Goal: Use online tool/utility: Utilize a website feature to perform a specific function

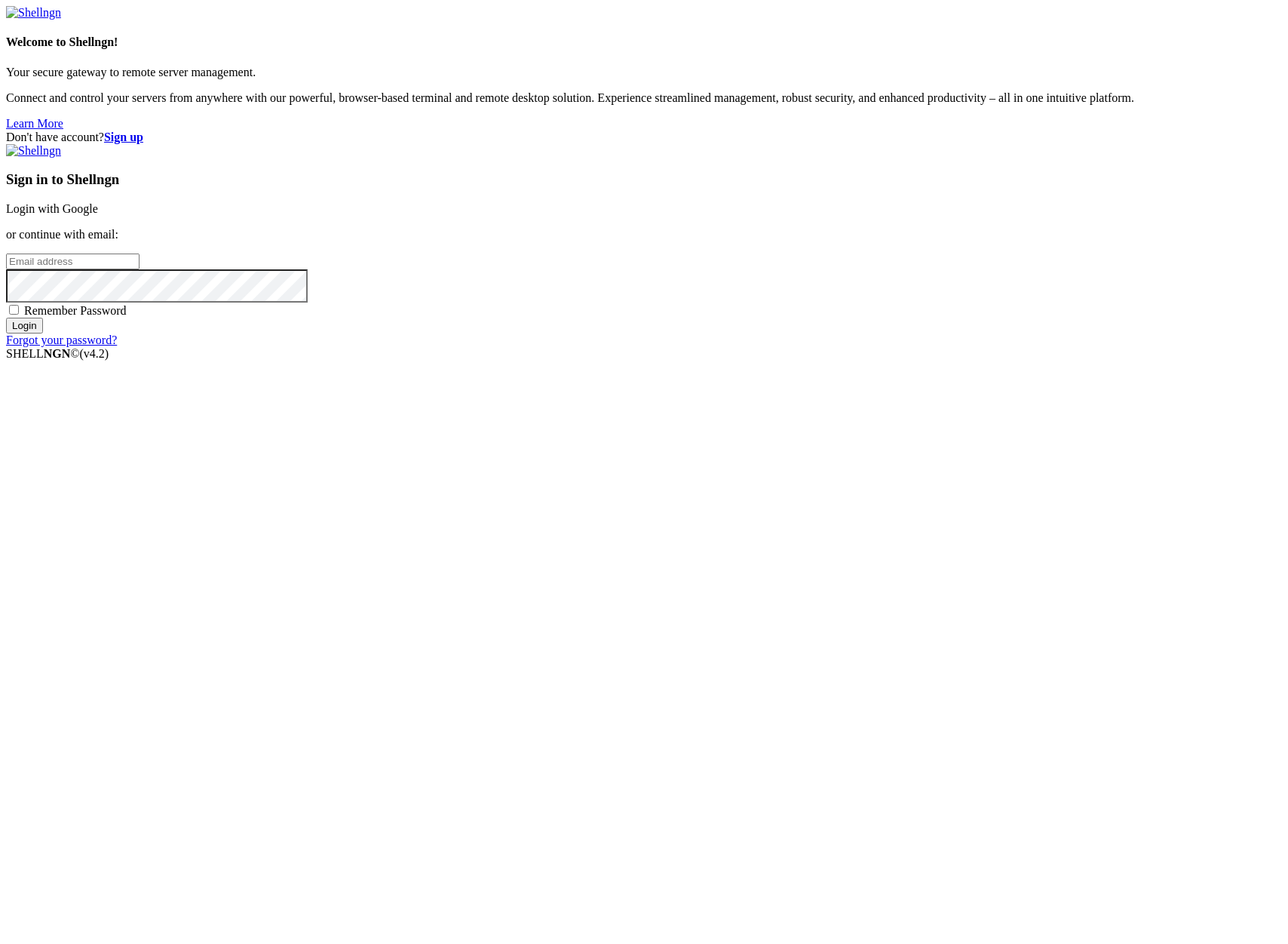
click at [139, 269] on input "email" at bounding box center [72, 261] width 133 height 16
type input "[PERSON_NAME][EMAIL_ADDRESS][DOMAIN_NAME]"
click at [6, 317] on input "Login" at bounding box center [24, 325] width 37 height 16
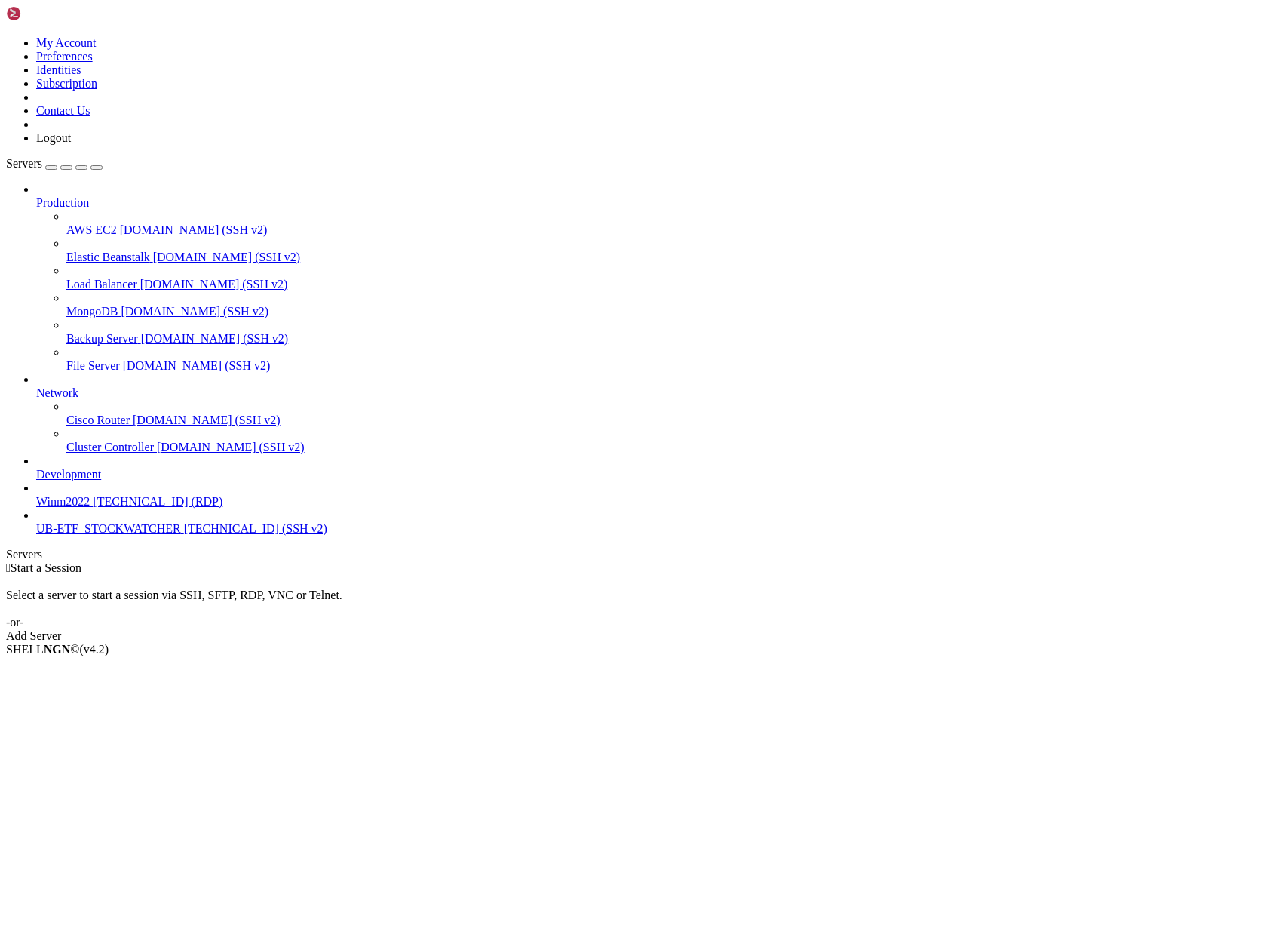
click at [105, 535] on span "UB-ETF_STOCKWATCHER" at bounding box center [109, 528] width 145 height 13
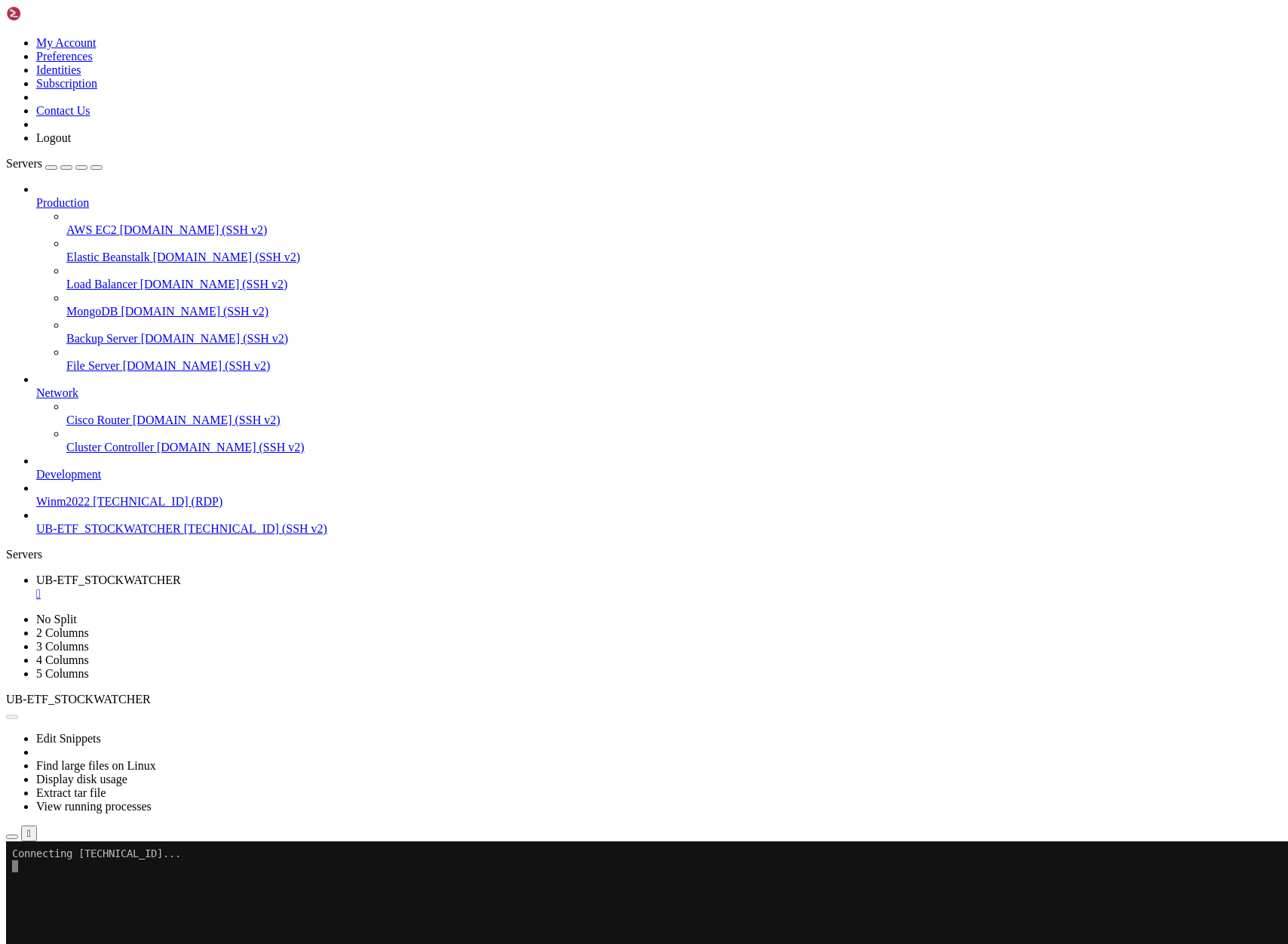
click at [104, 535] on span "UB-ETF_STOCKWATCHER" at bounding box center [109, 528] width 145 height 13
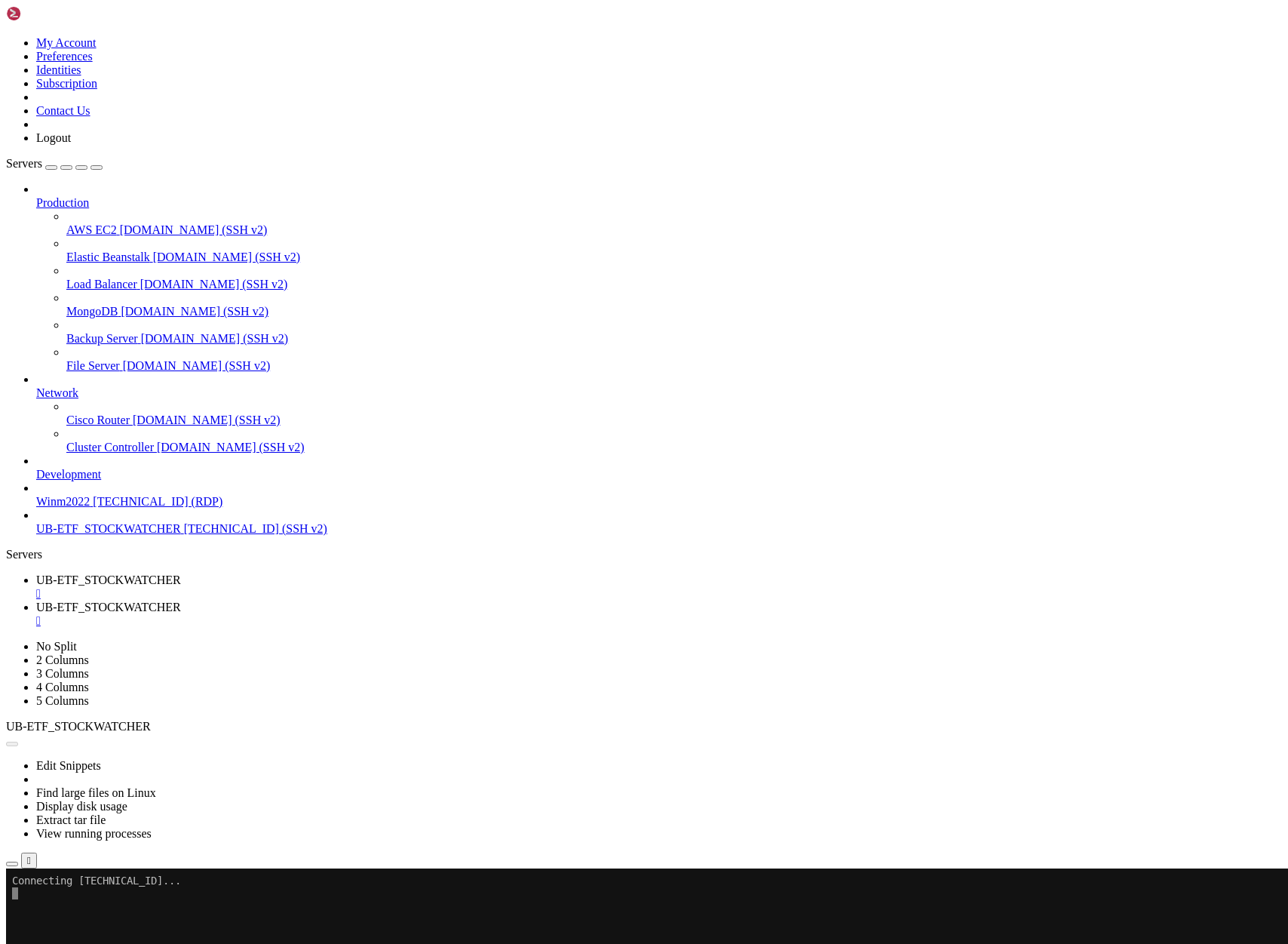
click at [181, 573] on span "UB-ETF_STOCKWATCHER" at bounding box center [109, 579] width 145 height 13
click at [66, 910] on button "Reconnect" at bounding box center [36, 918] width 60 height 16
click at [181, 600] on span "UB-ETF_STOCKWATCHER" at bounding box center [109, 606] width 145 height 13
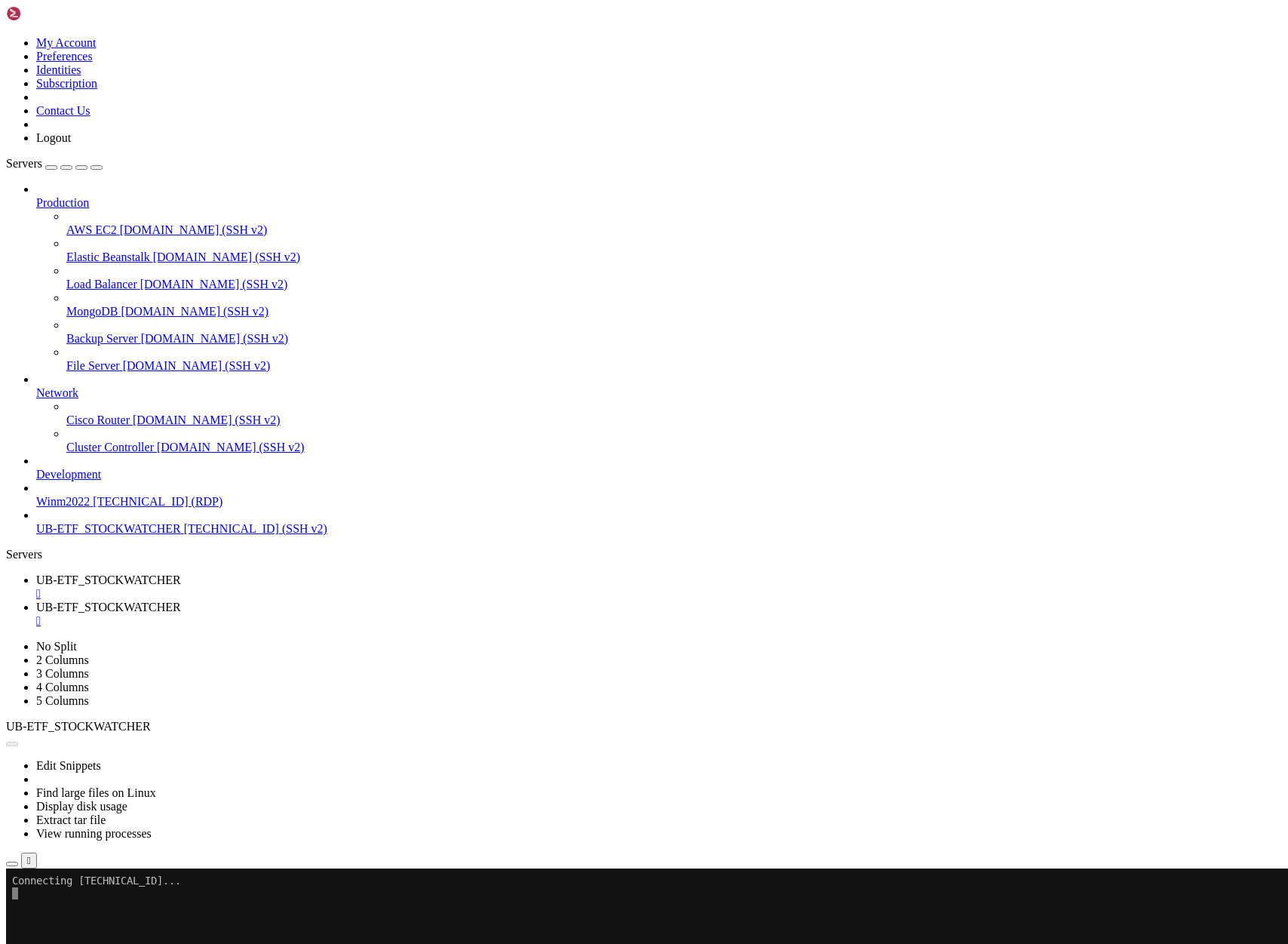
click at [181, 573] on span "UB-ETF_STOCKWATCHER" at bounding box center [109, 579] width 145 height 13
click at [181, 600] on span "UB-ETF_STOCKWATCHER" at bounding box center [109, 606] width 145 height 13
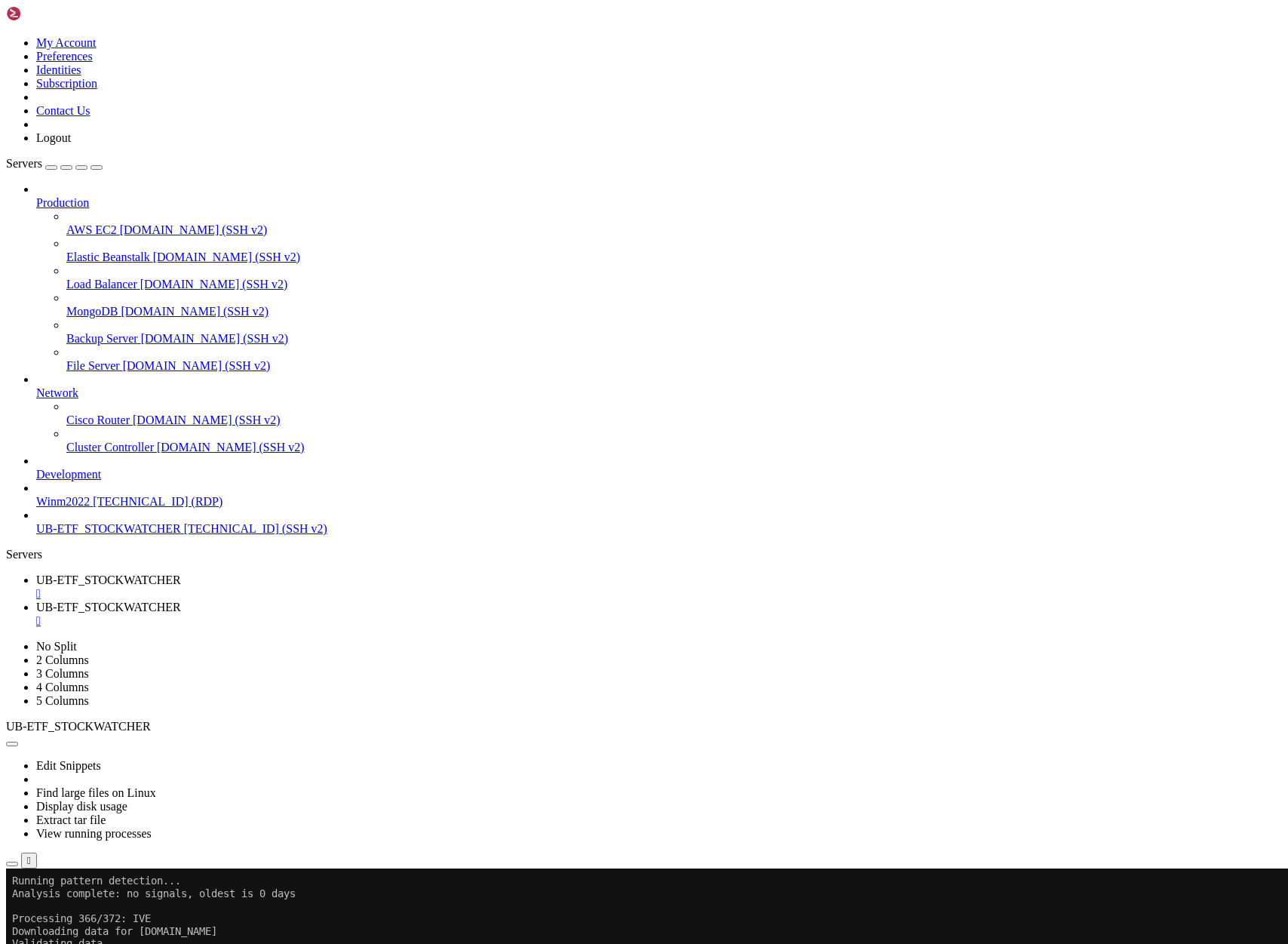
click at [181, 573] on span "UB-ETF_STOCKWATCHER" at bounding box center [109, 579] width 145 height 13
click at [181, 600] on span "UB-ETF_STOCKWATCHER" at bounding box center [109, 606] width 145 height 13
click at [181, 573] on span "UB-ETF_STOCKWATCHER" at bounding box center [109, 579] width 145 height 13
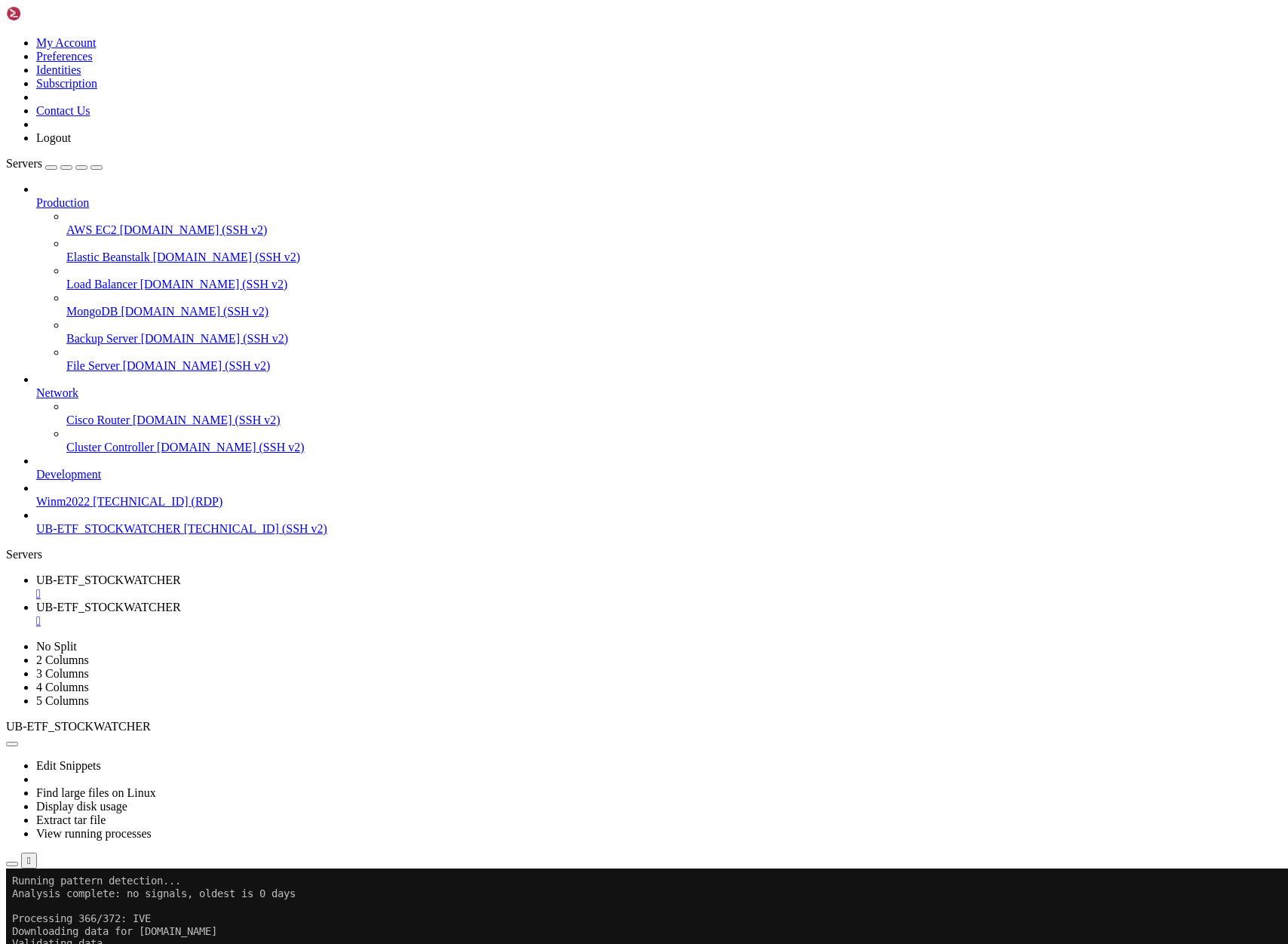
scroll to position [6825, 0]
click at [181, 600] on span "UB-ETF_STOCKWATCHER" at bounding box center [109, 606] width 145 height 13
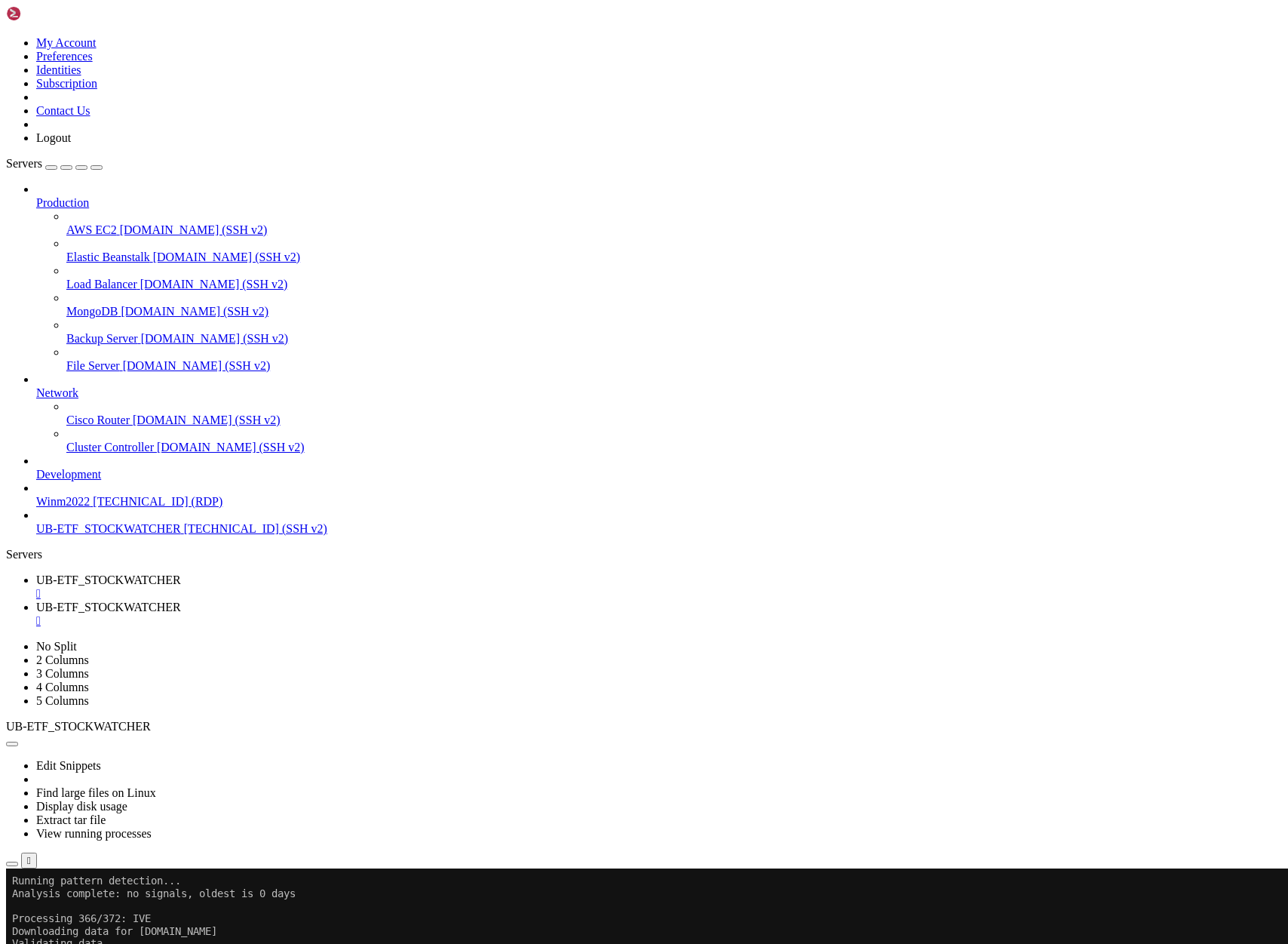
click at [181, 573] on span "UB-ETF_STOCKWATCHER" at bounding box center [109, 579] width 145 height 13
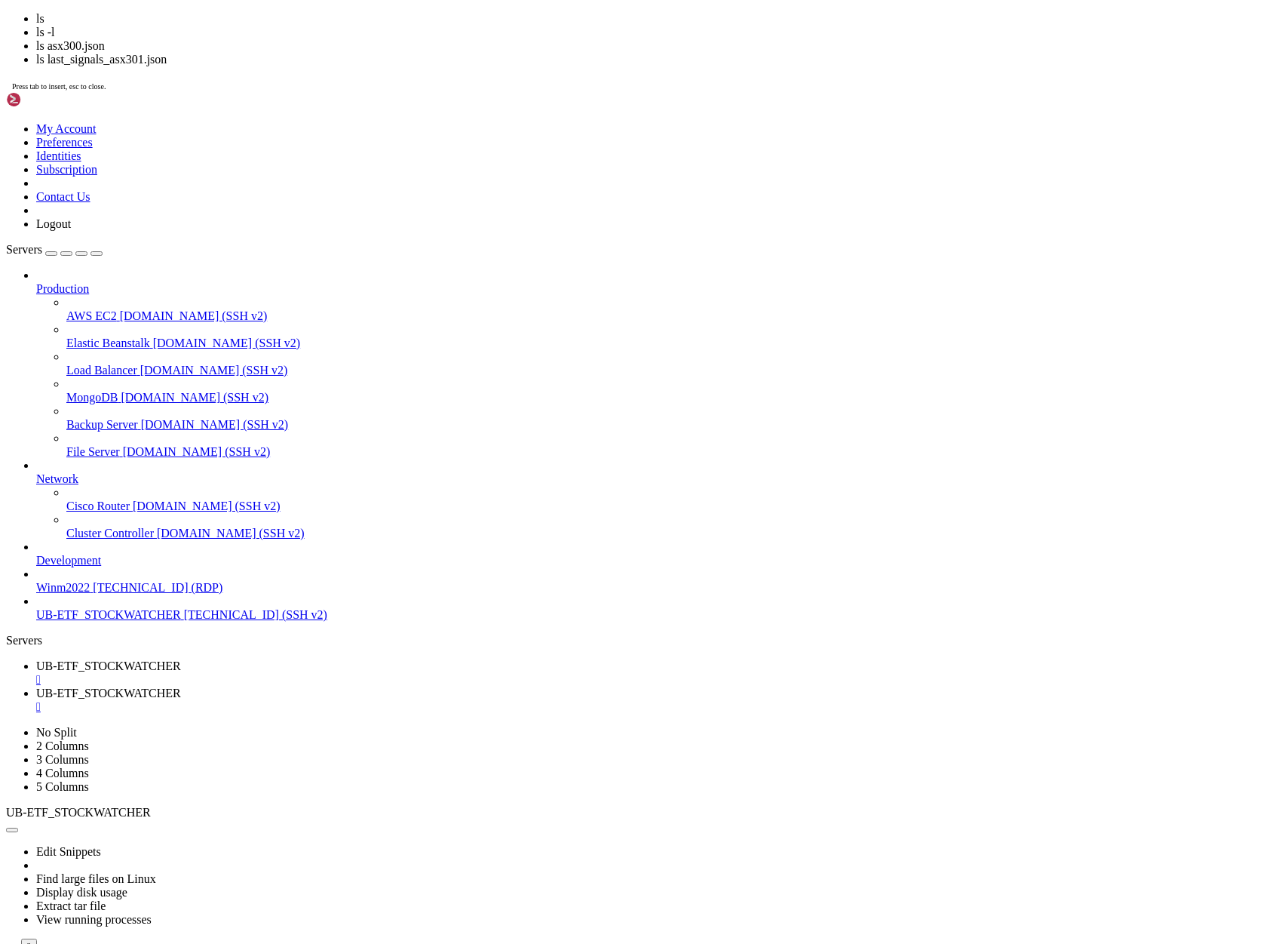
scroll to position [23523, 0]
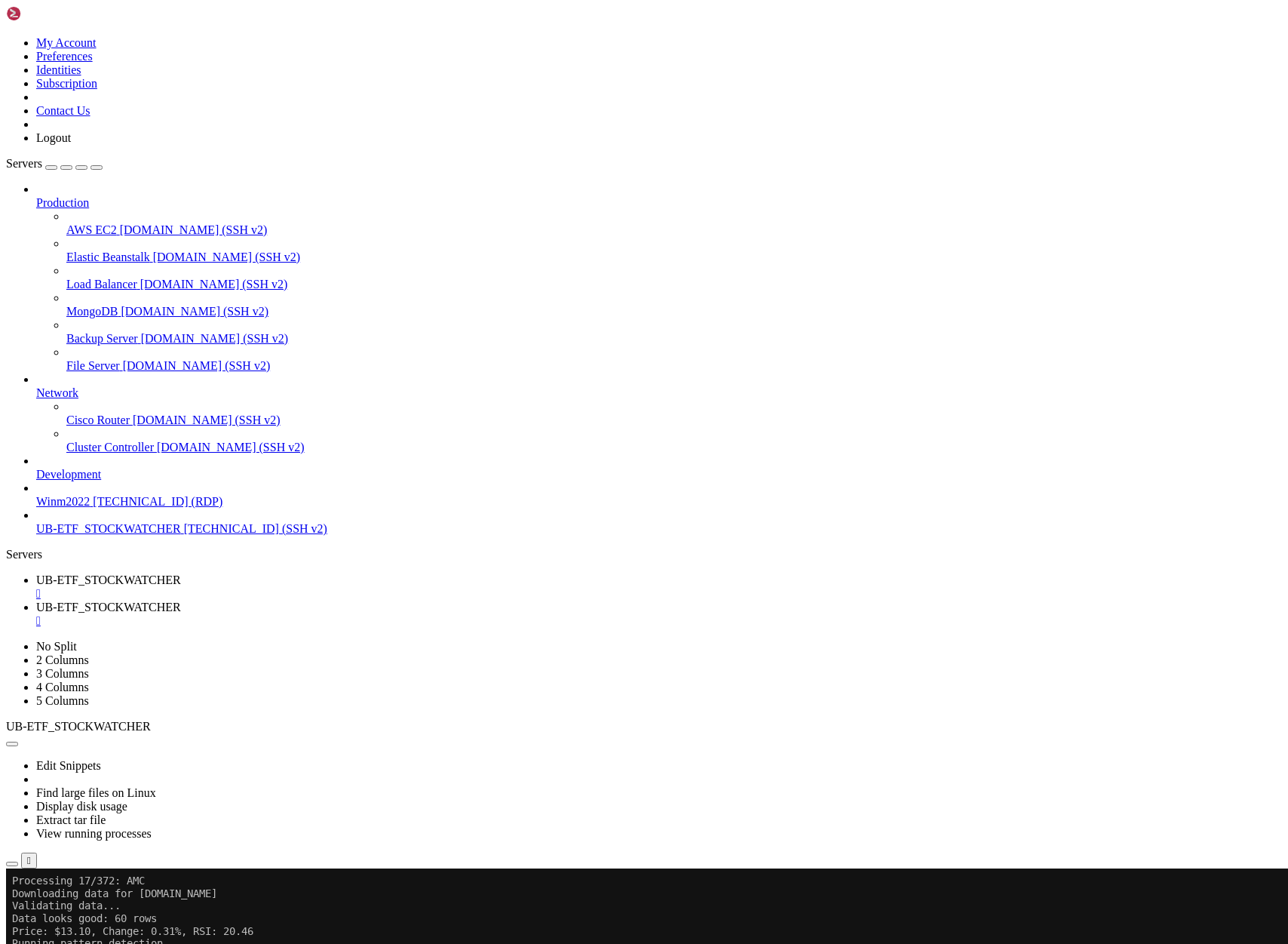
click at [181, 600] on span "UB-ETF_STOCKWATCHER" at bounding box center [109, 606] width 145 height 13
click at [181, 573] on span "UB-ETF_STOCKWATCHER" at bounding box center [109, 579] width 145 height 13
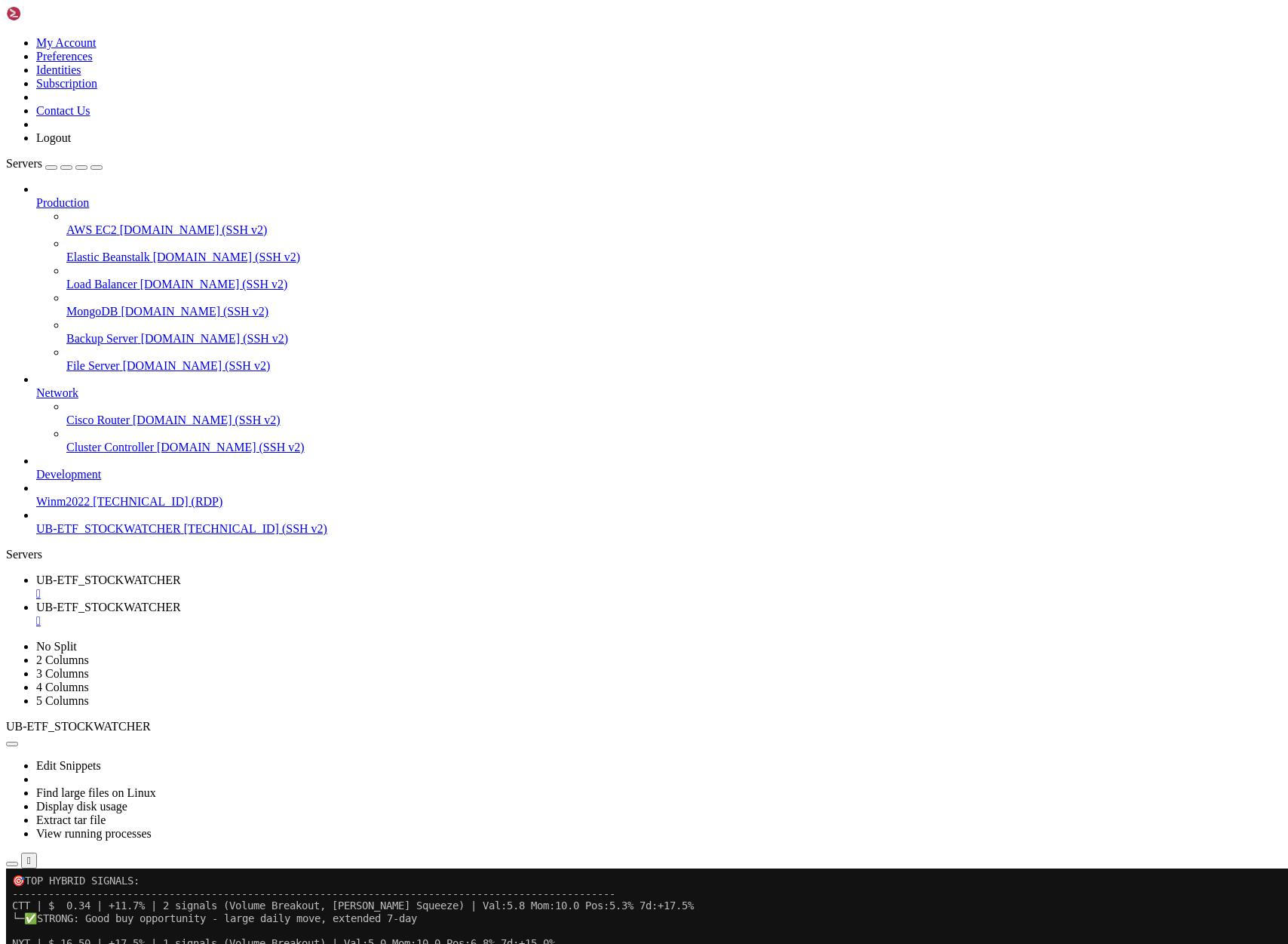
scroll to position [31766, 0]
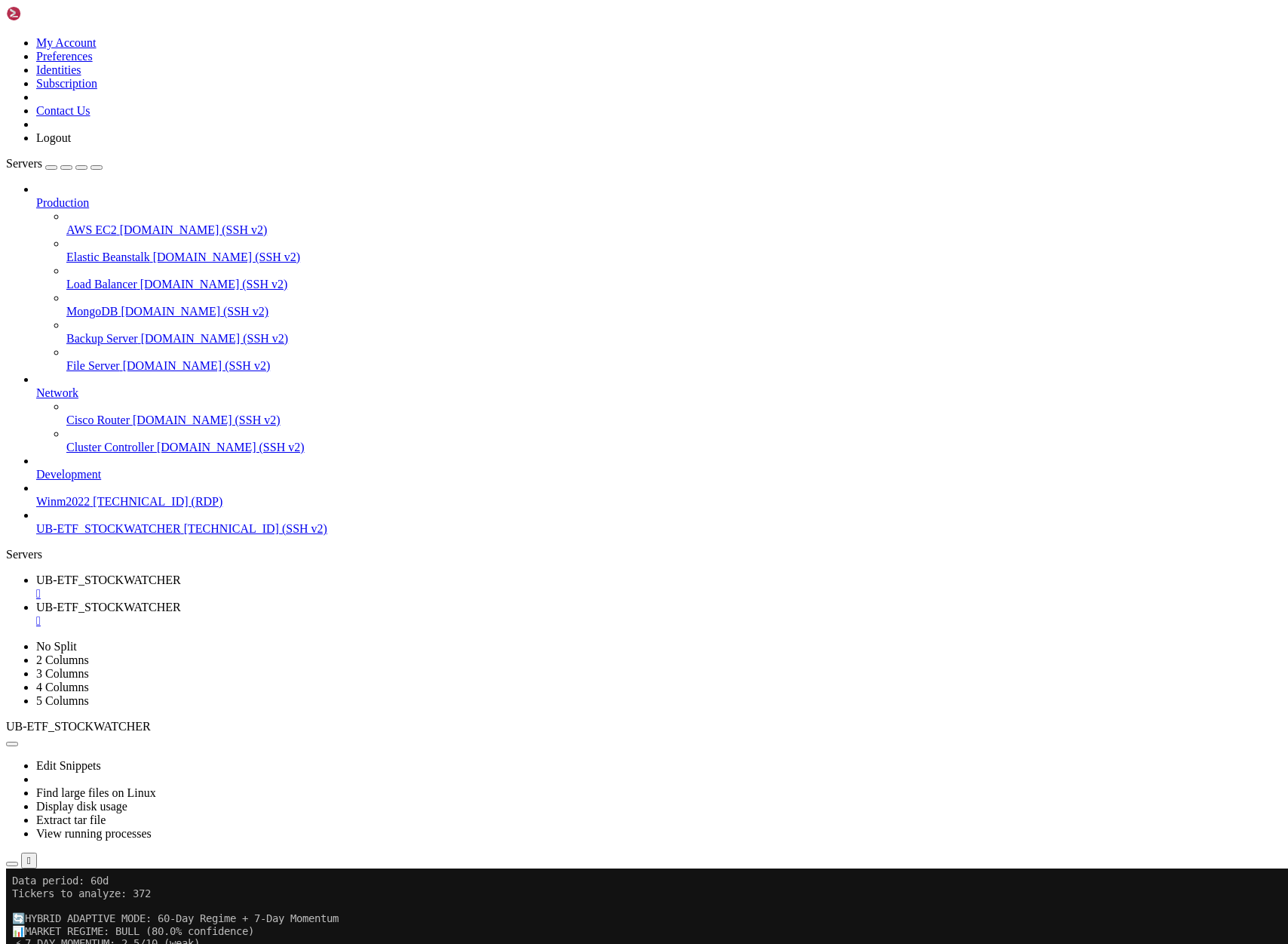
click at [181, 600] on span "UB-ETF_STOCKWATCHER" at bounding box center [109, 606] width 145 height 13
click at [181, 573] on span "UB-ETF_STOCKWATCHER" at bounding box center [109, 579] width 145 height 13
drag, startPoint x: 498, startPoint y: 1459, endPoint x: 62, endPoint y: 1454, distance: 436.0
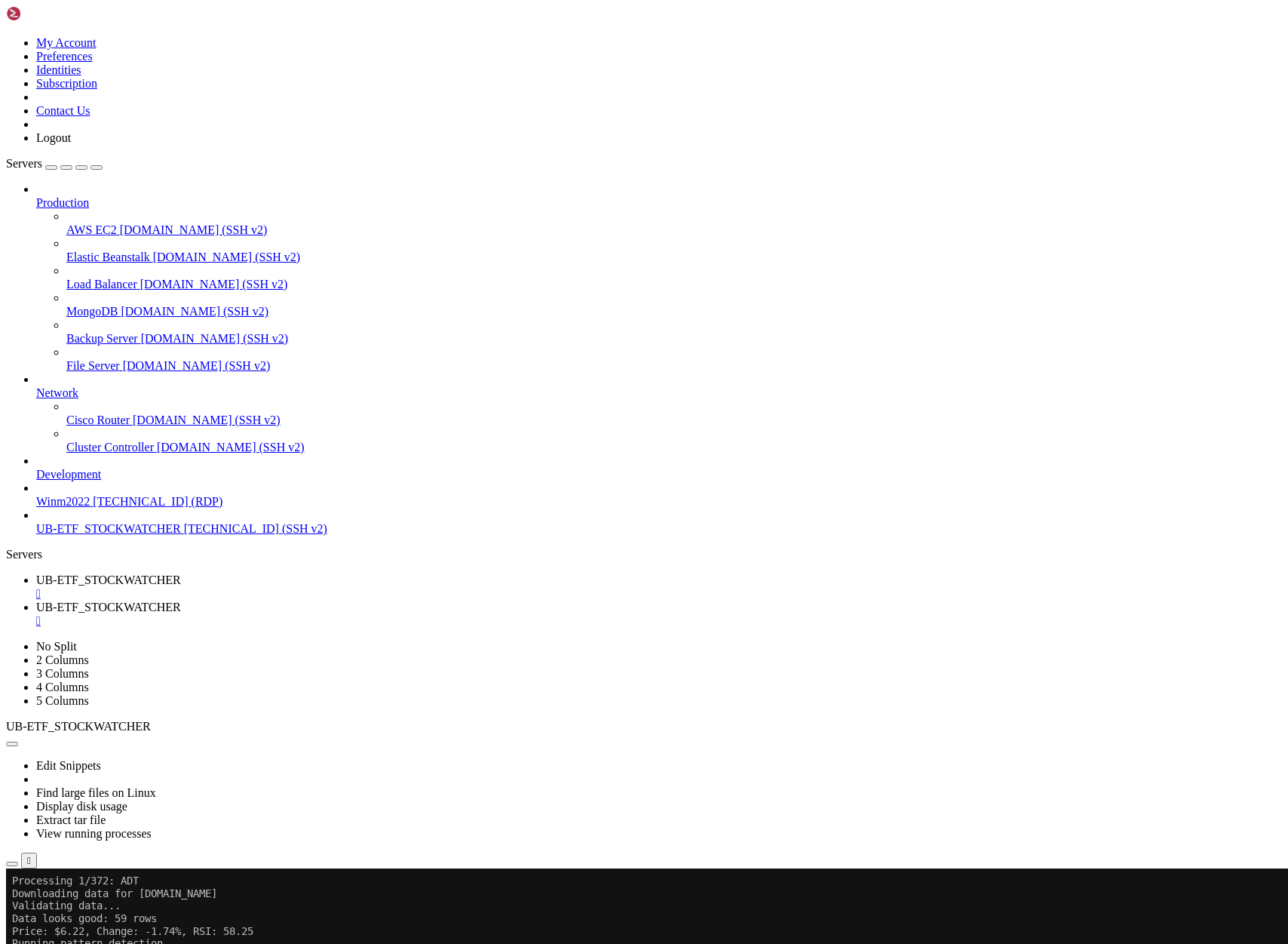
scroll to position [154523, 0]
drag, startPoint x: 35, startPoint y: 1498, endPoint x: 416, endPoint y: 1679, distance: 421.8
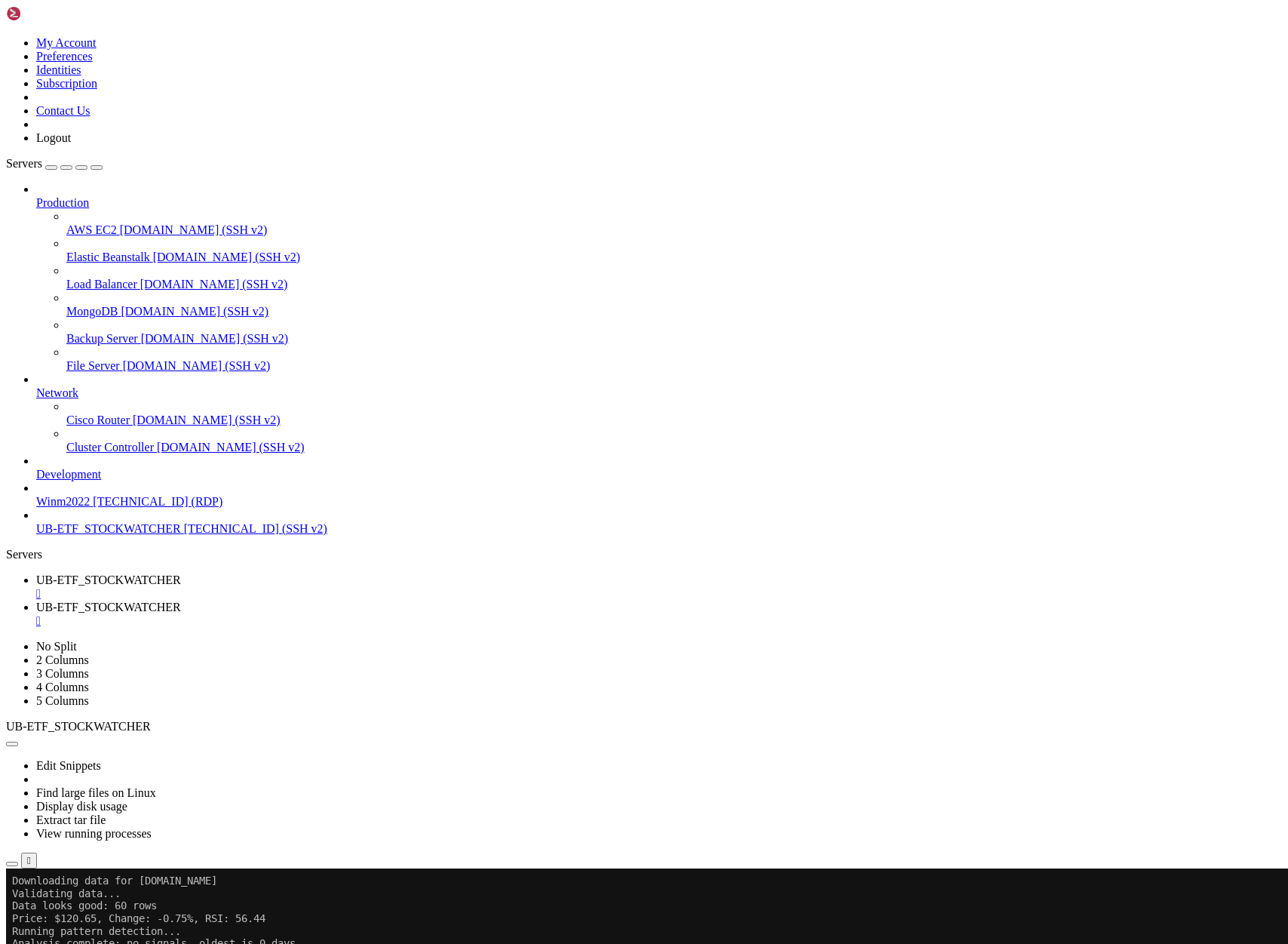
click at [181, 600] on span "UB-ETF_STOCKWATCHER" at bounding box center [109, 606] width 145 height 13
drag, startPoint x: 13, startPoint y: 1230, endPoint x: 369, endPoint y: 1807, distance: 678.0
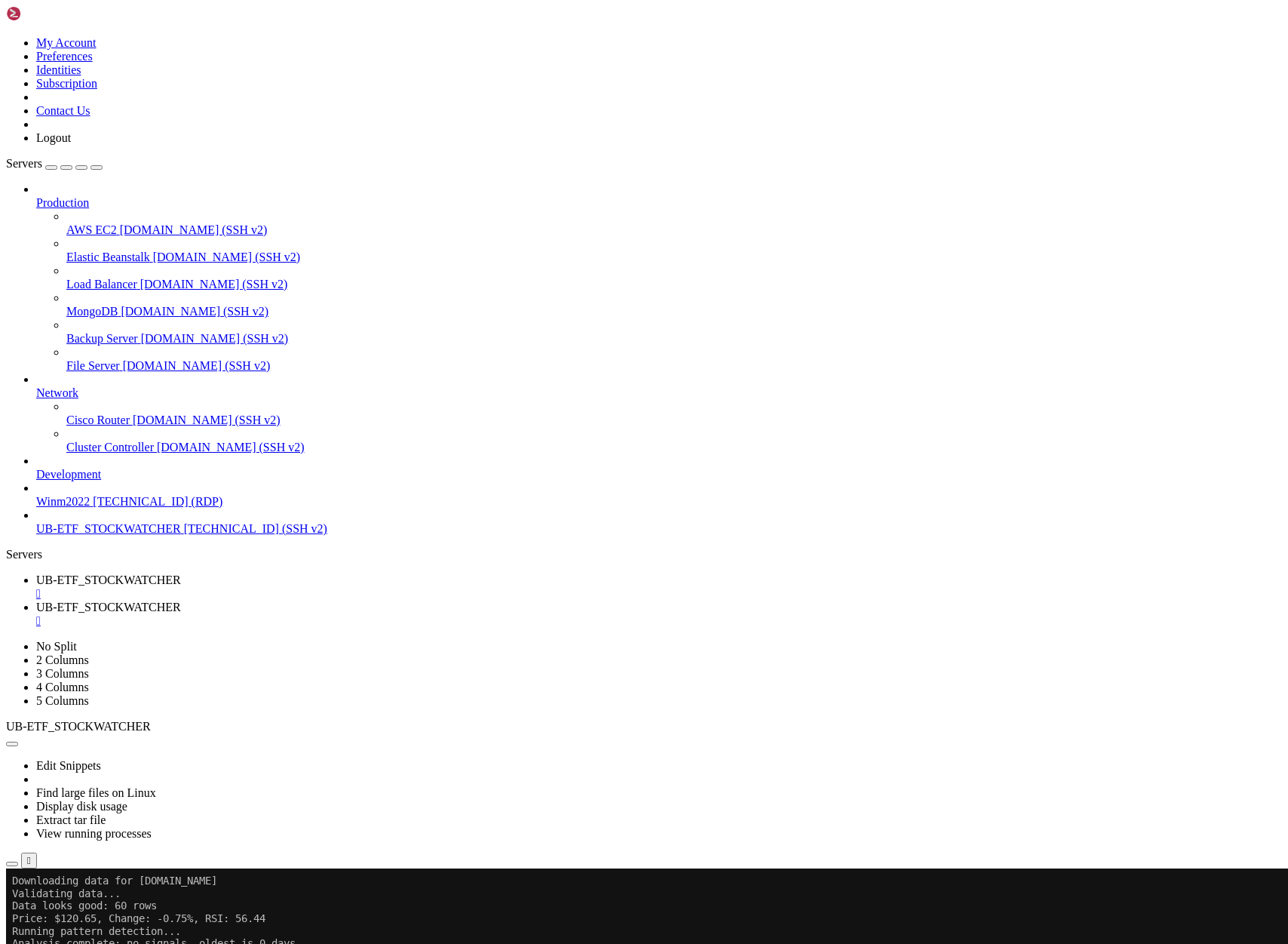
drag, startPoint x: 351, startPoint y: 1870, endPoint x: 431, endPoint y: 1870, distance: 80.0
